Goal: Task Accomplishment & Management: Manage account settings

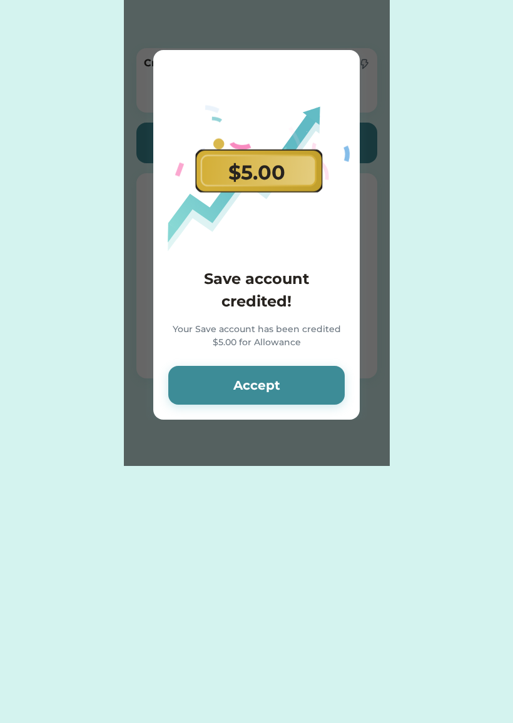
click at [231, 387] on button "Accept" at bounding box center [256, 385] width 176 height 39
click at [190, 382] on button "Accept" at bounding box center [256, 385] width 176 height 39
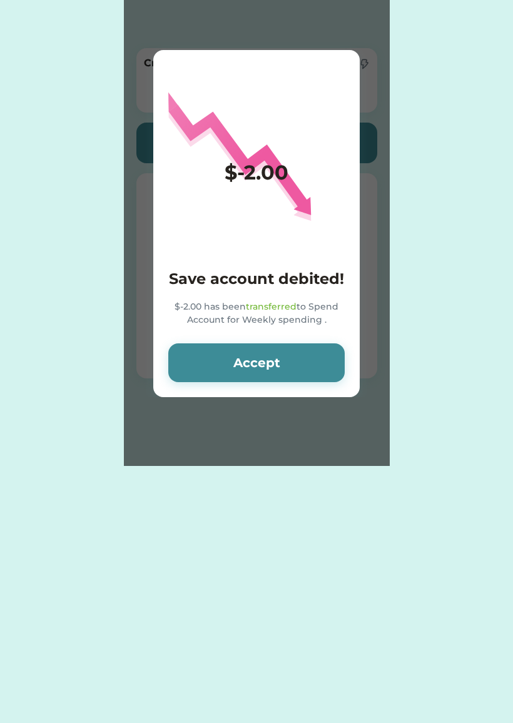
click at [215, 382] on button "Accept" at bounding box center [256, 362] width 176 height 39
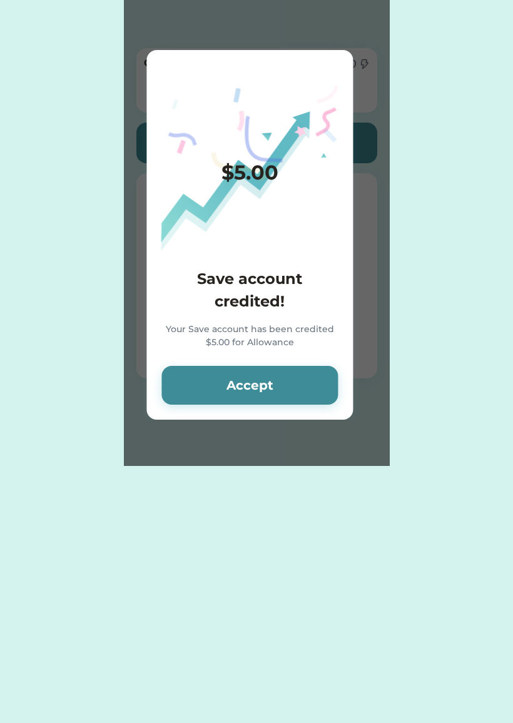
click at [200, 385] on button "Accept" at bounding box center [249, 385] width 176 height 39
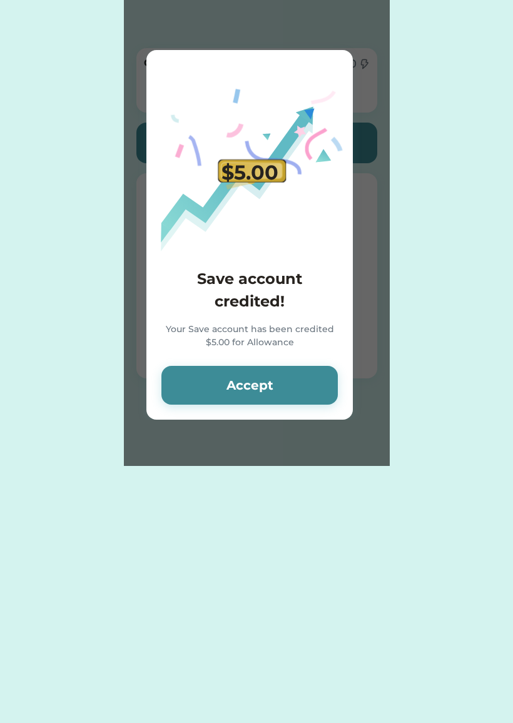
click at [203, 385] on button "Accept" at bounding box center [249, 385] width 176 height 39
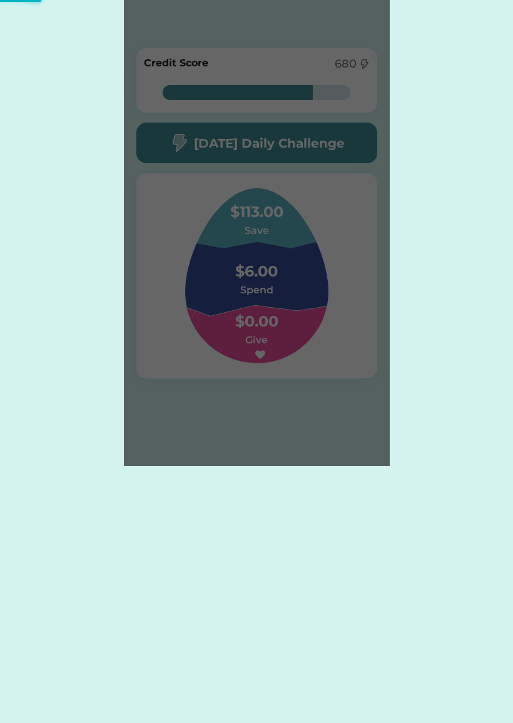
click at [206, 379] on div "Please wait $5.00 Save account credited! Your Save account has been credited $5…" at bounding box center [257, 233] width 266 height 466
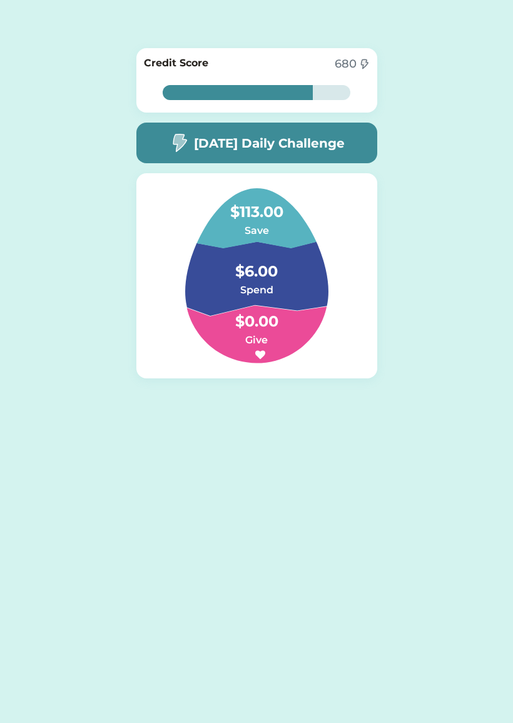
click at [205, 329] on h4 "$0.00" at bounding box center [256, 315] width 125 height 35
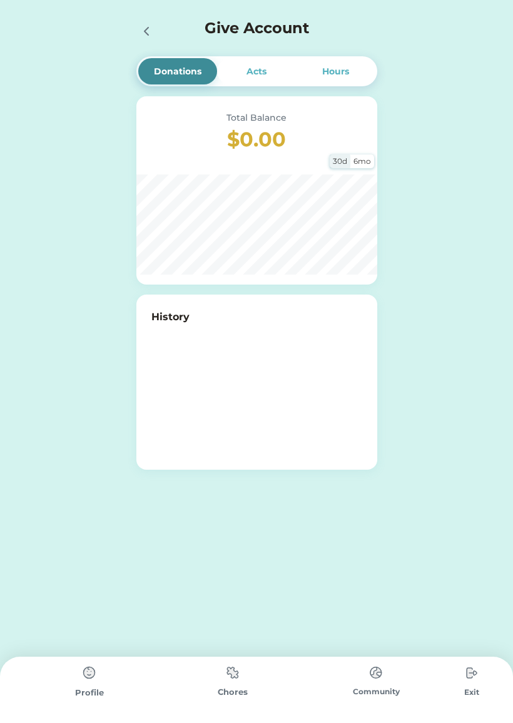
click at [137, 37] on div at bounding box center [145, 30] width 19 height 19
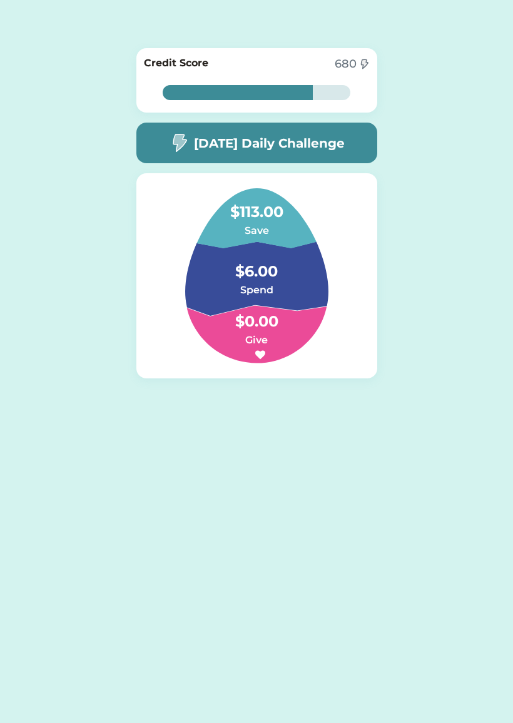
click at [233, 286] on h6 "Spend" at bounding box center [256, 290] width 125 height 15
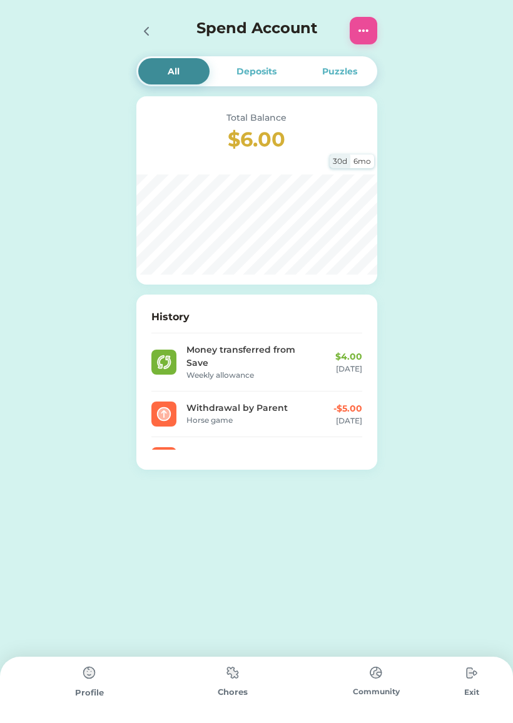
scroll to position [51, 0]
click at [153, 29] on icon at bounding box center [146, 31] width 15 height 15
